Goal: Task Accomplishment & Management: Manage account settings

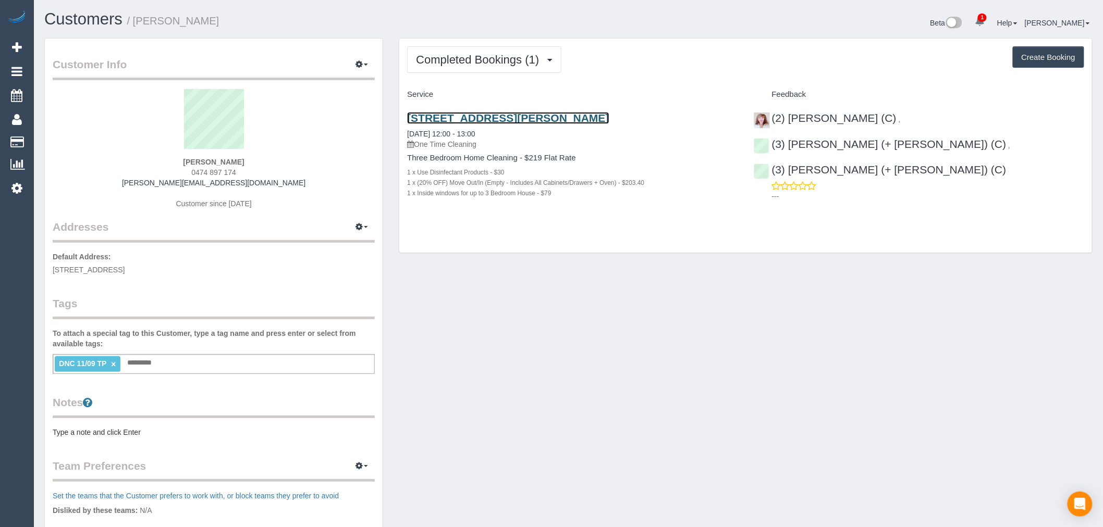
click at [542, 123] on link "4/27a Norwood Crescent, Moonee Ponds, VIC 3039" at bounding box center [508, 118] width 202 height 12
click at [112, 367] on link "×" at bounding box center [113, 364] width 5 height 9
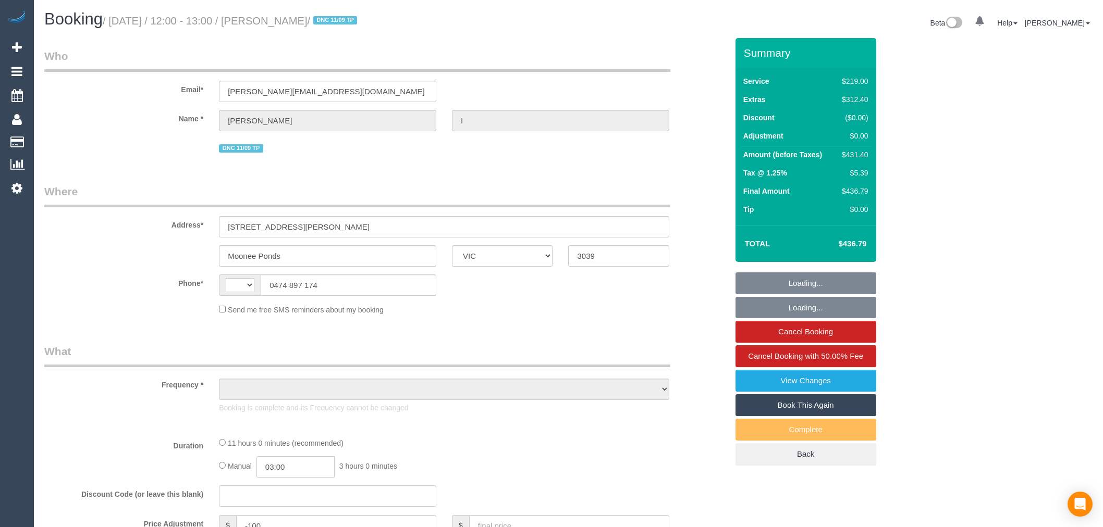
select select "VIC"
select select "object:435"
select select "string:stripe-pm_1S2xdF2GScqysDRVQeMAuZZE"
select select "number:27"
select select "number:14"
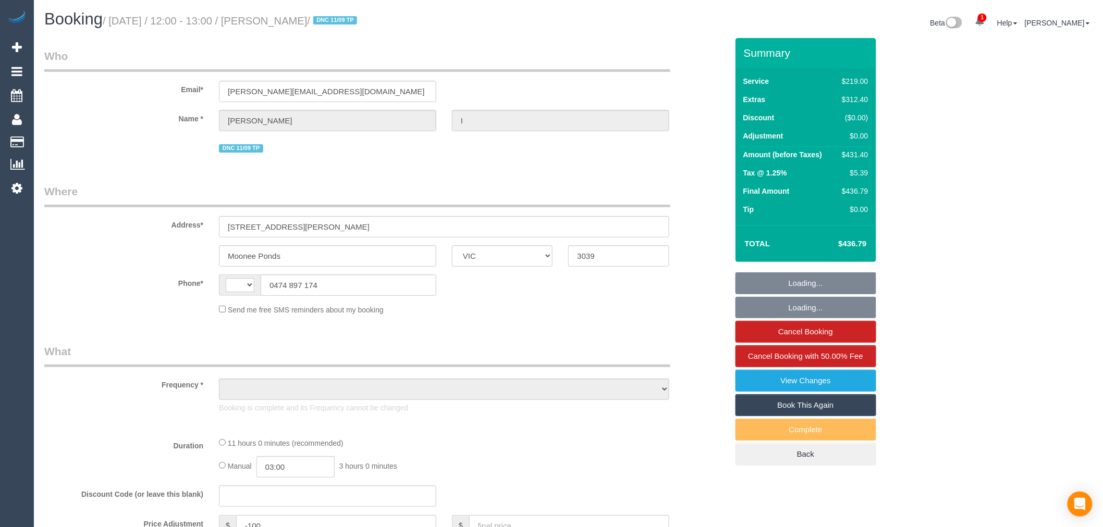
select select "number:19"
select select "number:24"
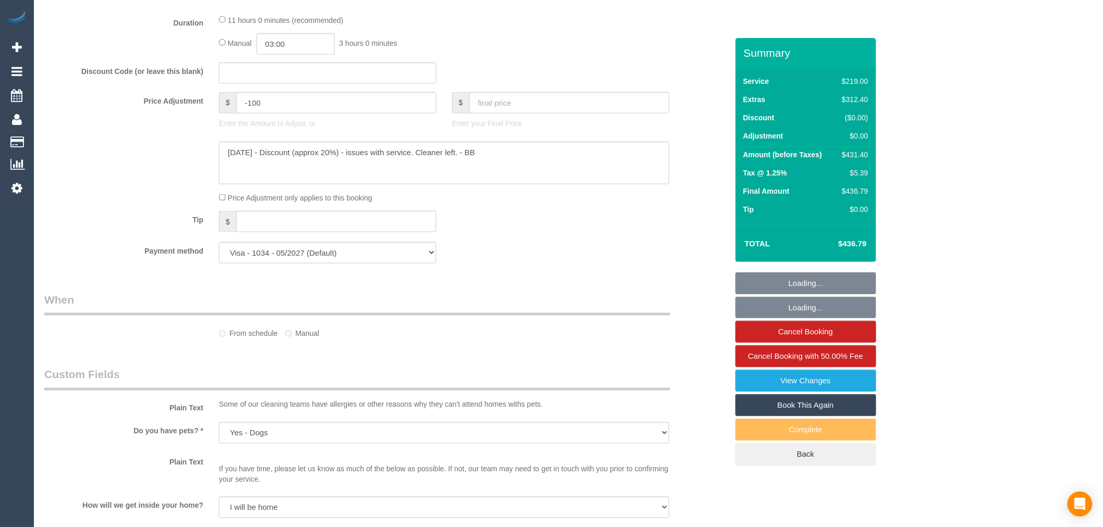
select select "object:836"
select select "string:AU"
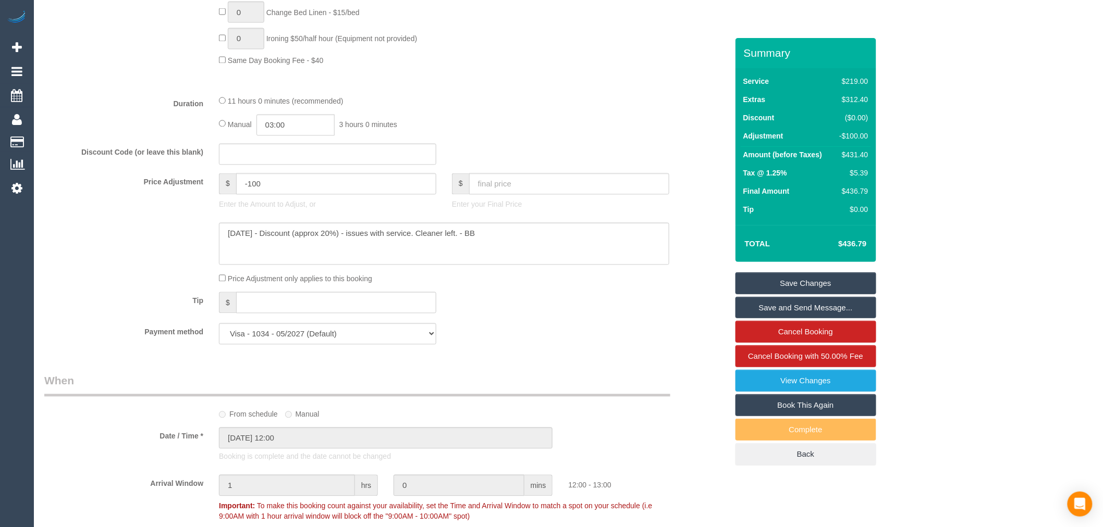
scroll to position [820, 0]
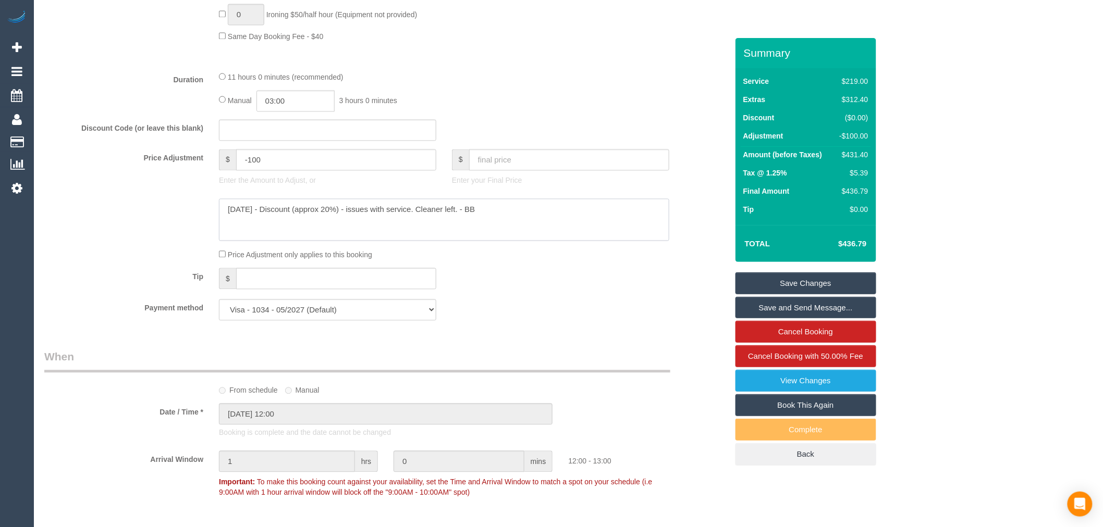
click at [283, 232] on textarea at bounding box center [444, 220] width 450 height 43
click at [444, 233] on textarea at bounding box center [444, 220] width 450 height 43
click at [494, 225] on textarea at bounding box center [444, 220] width 450 height 43
type textarea "[DATE] - Discount (approx 20%) - issues with service. Cleaner left. - BB -156.4…"
drag, startPoint x: 269, startPoint y: 176, endPoint x: 248, endPoint y: 176, distance: 21.4
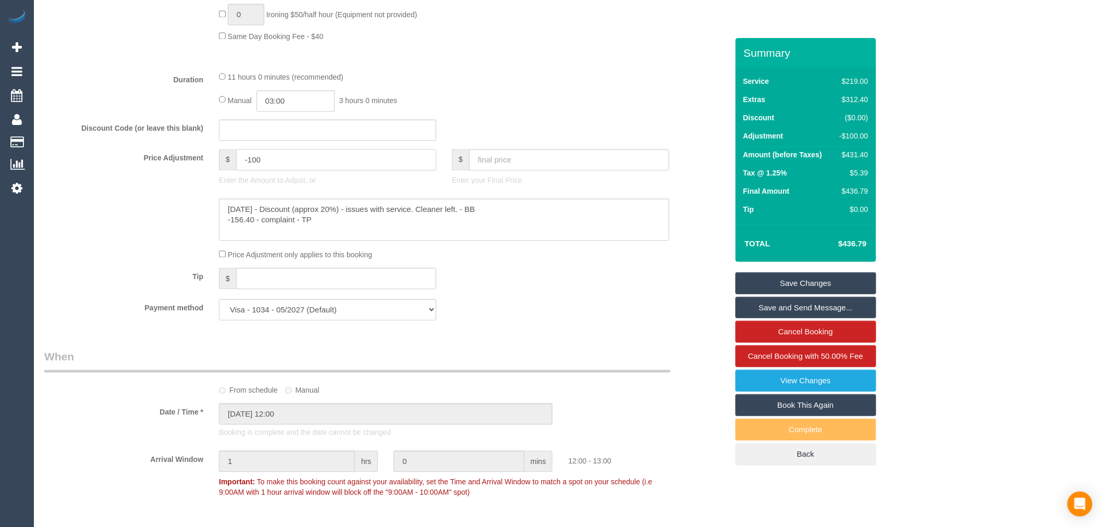
click at [248, 171] on input "-100" at bounding box center [336, 160] width 200 height 21
click at [168, 180] on div "Price Adjustment $ -256.40 Enter the Amount to Adjust, or $ Enter your Final Pr…" at bounding box center [385, 171] width 699 height 42
type input "-256.4"
click at [135, 210] on sui-booking-price-adjustment "Price Adjustment $ -256.4 Enter the Amount to Adjust, or $ Enter your Final Pri…" at bounding box center [385, 206] width 683 height 112
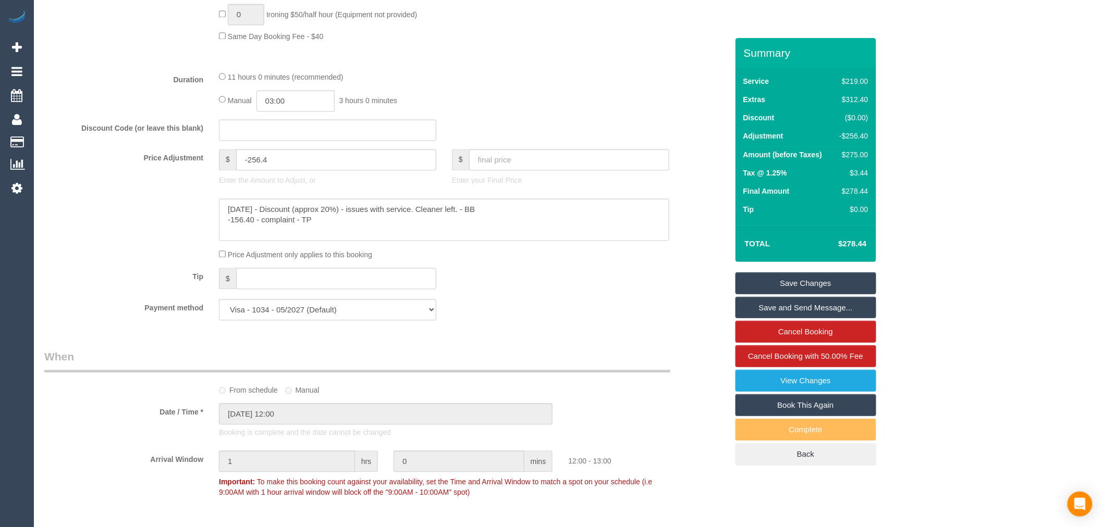
click at [856, 288] on link "Save Changes" at bounding box center [805, 284] width 141 height 22
